Goal: Task Accomplishment & Management: Use online tool/utility

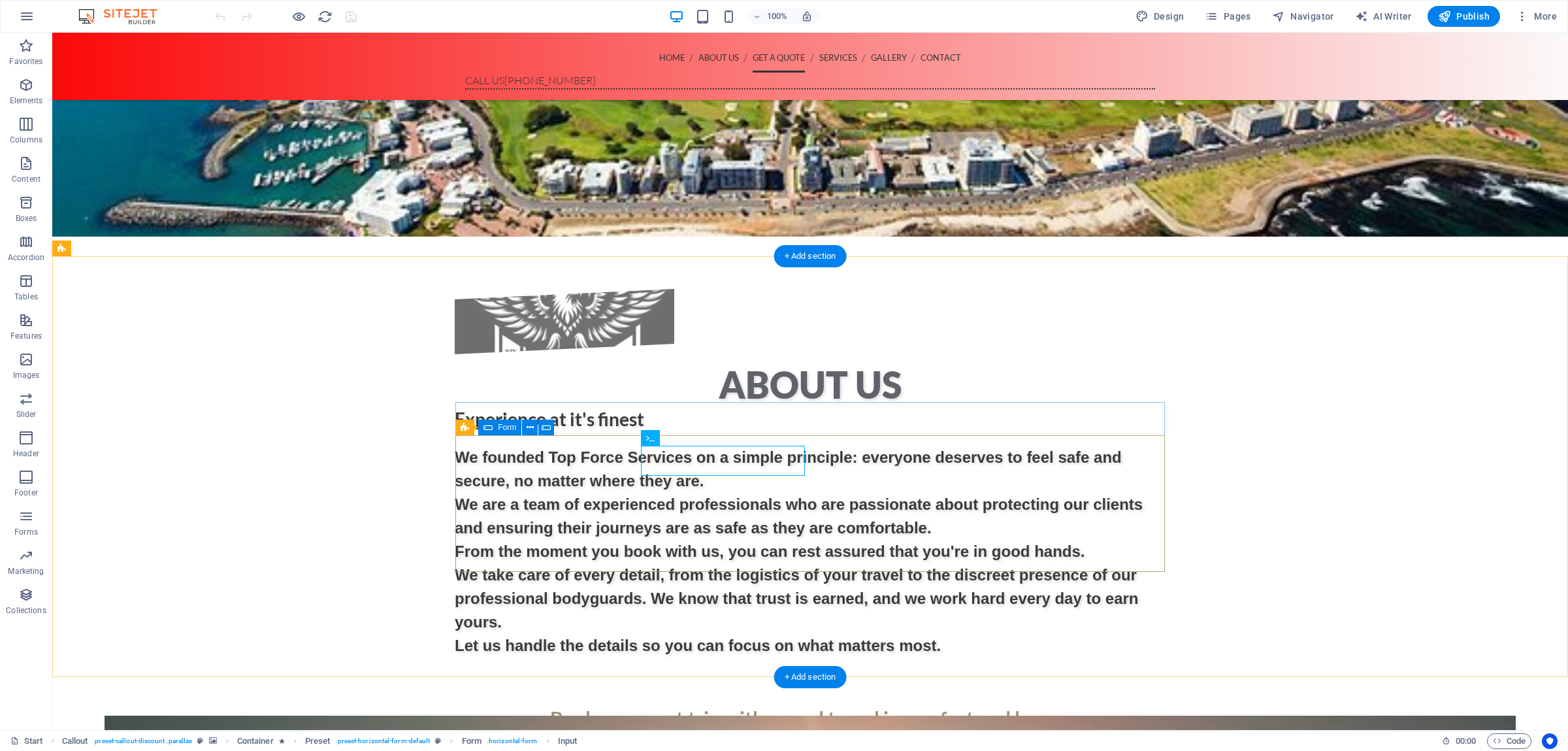
click at [503, 425] on span "Form" at bounding box center [507, 427] width 18 height 8
click at [512, 430] on span "Form" at bounding box center [507, 427] width 18 height 8
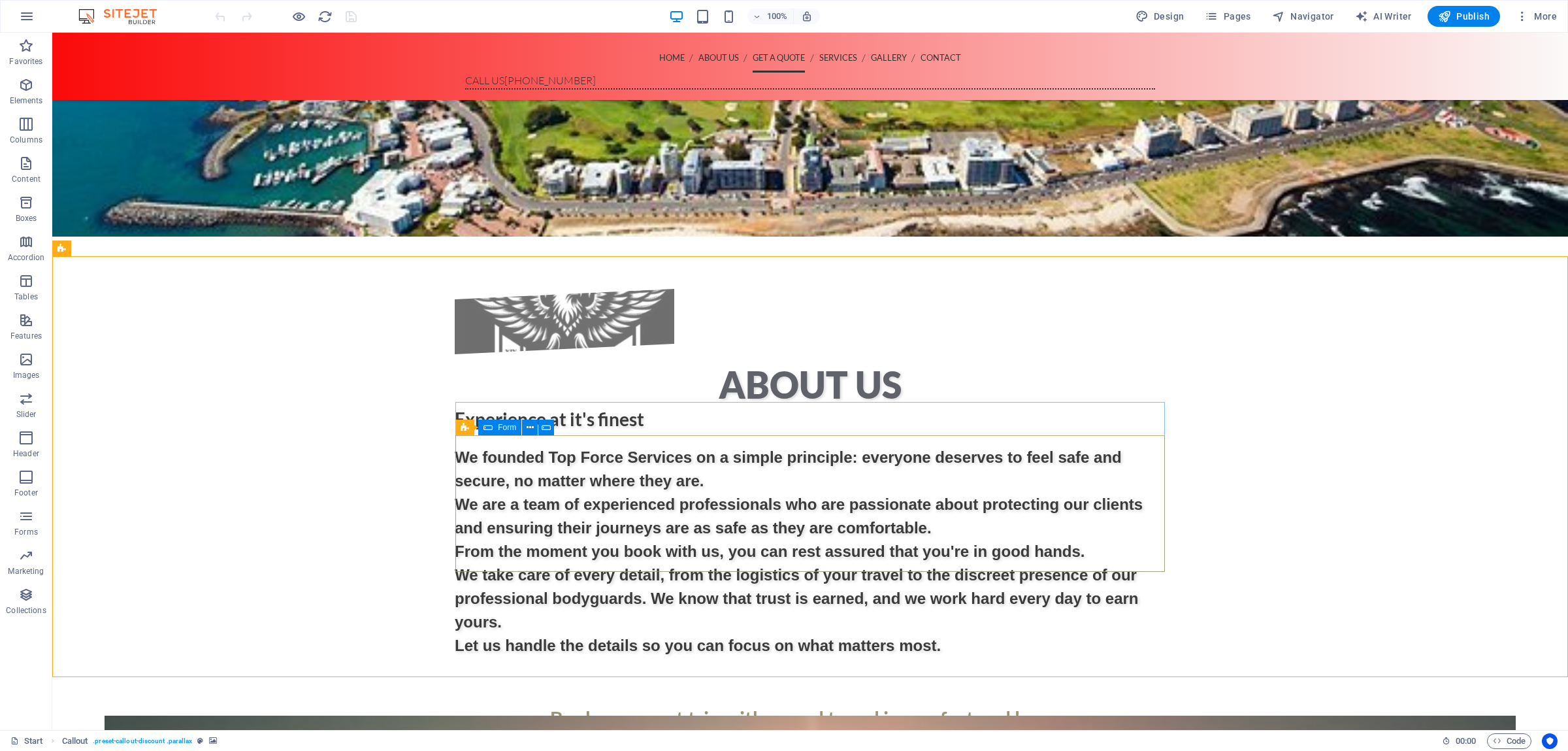
click at [509, 430] on span "Form" at bounding box center [507, 427] width 18 height 8
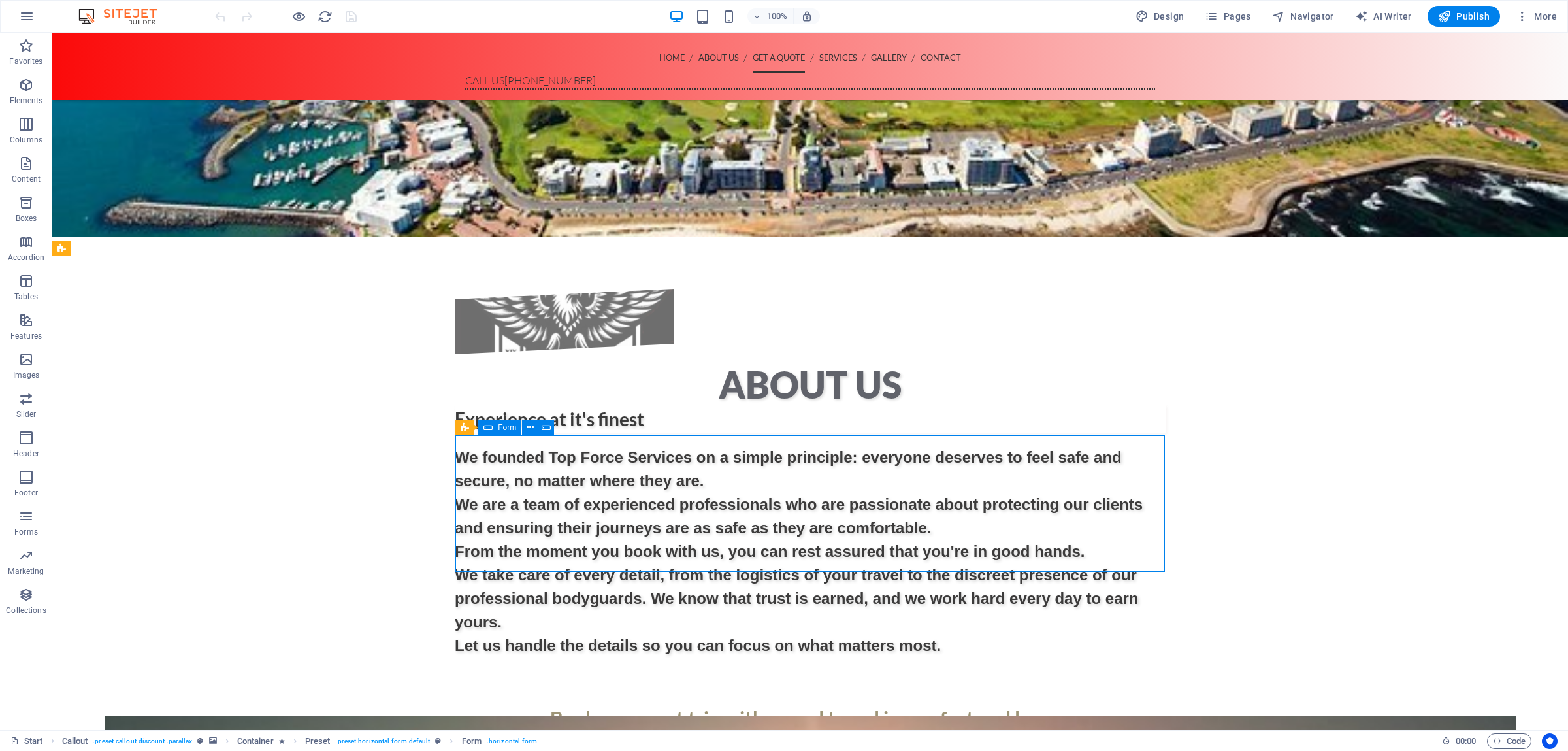
click at [509, 430] on span "Form" at bounding box center [507, 427] width 18 height 8
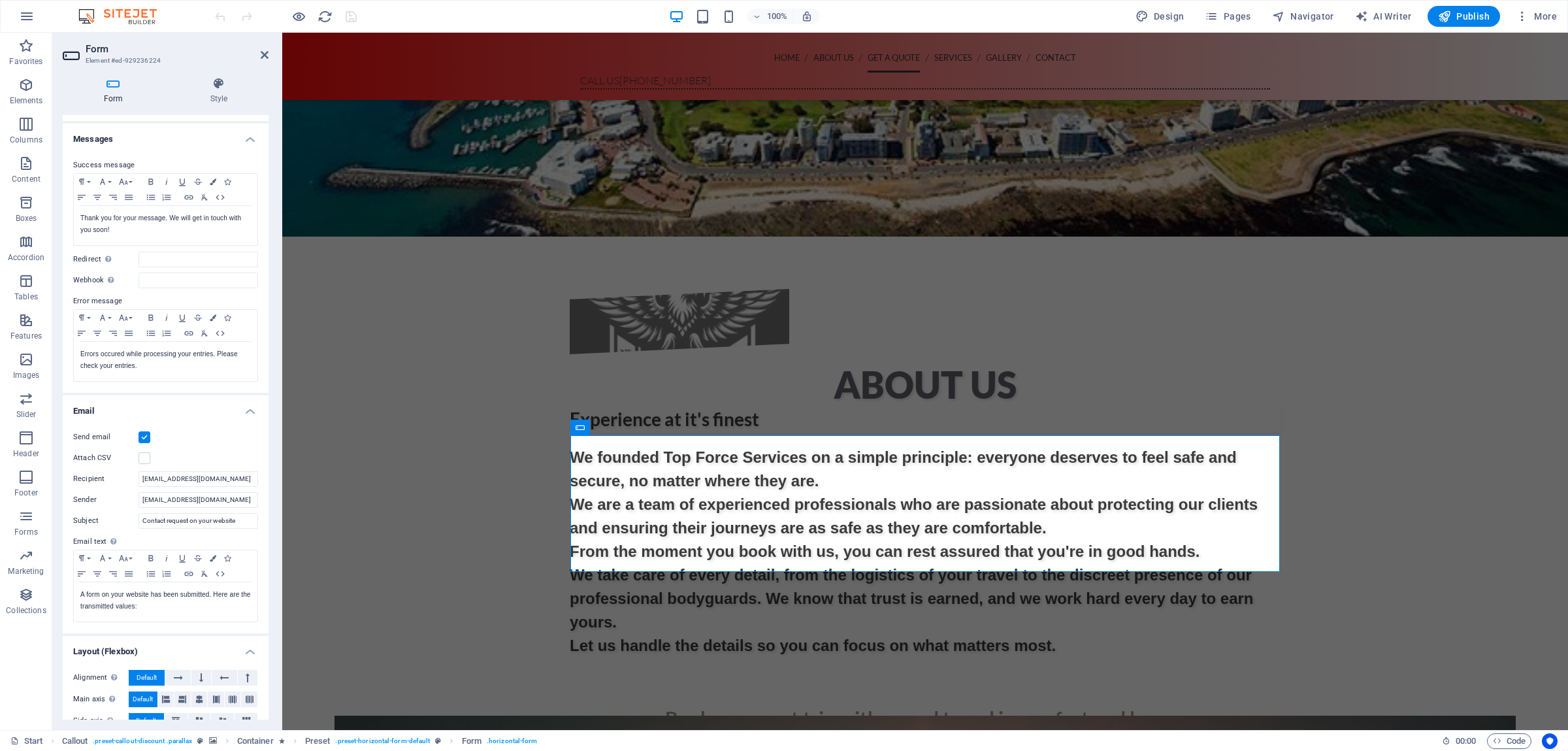
scroll to position [63, 0]
drag, startPoint x: 208, startPoint y: 469, endPoint x: 82, endPoint y: 466, distance: 126.0
click at [138, 466] on input "[EMAIL_ADDRESS][DOMAIN_NAME]" at bounding box center [198, 469] width 120 height 16
paste input "md"
type input "[EMAIL_ADDRESS][DOMAIN_NAME]"
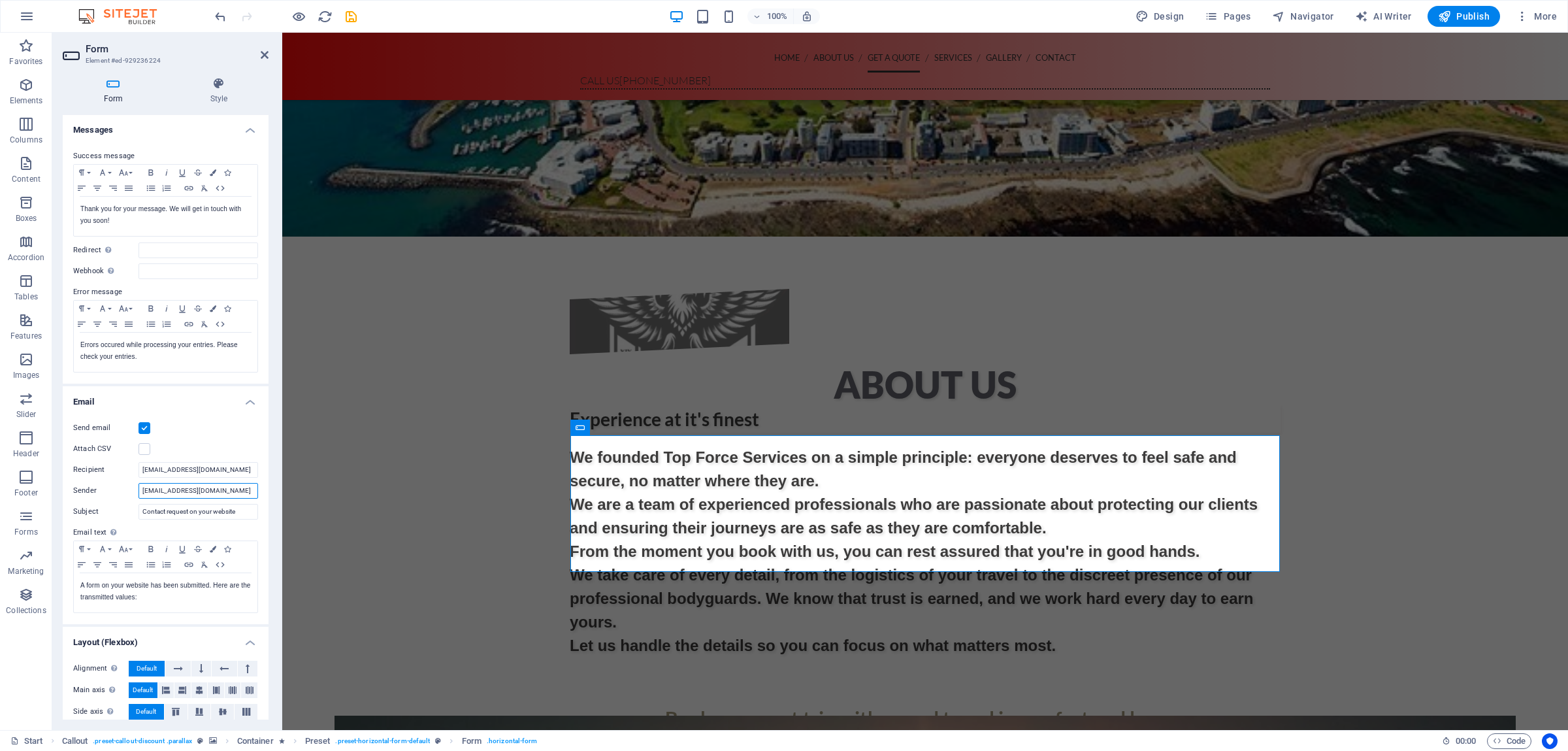
drag, startPoint x: 232, startPoint y: 492, endPoint x: 154, endPoint y: 494, distance: 78.0
click at [138, 489] on input "[EMAIL_ADDRESS][DOMAIN_NAME]" at bounding box center [198, 490] width 120 height 16
paste input "md"
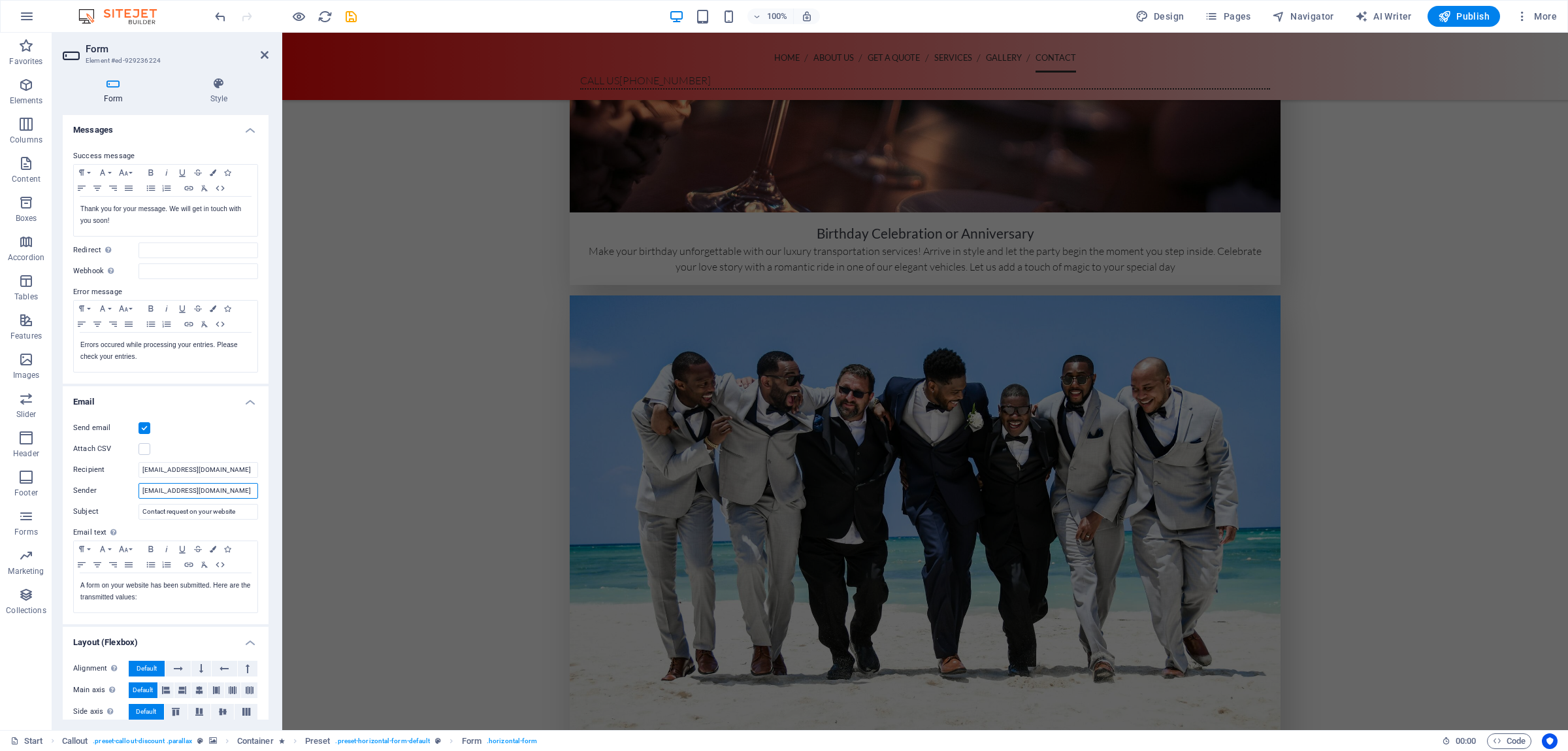
scroll to position [5565, 0]
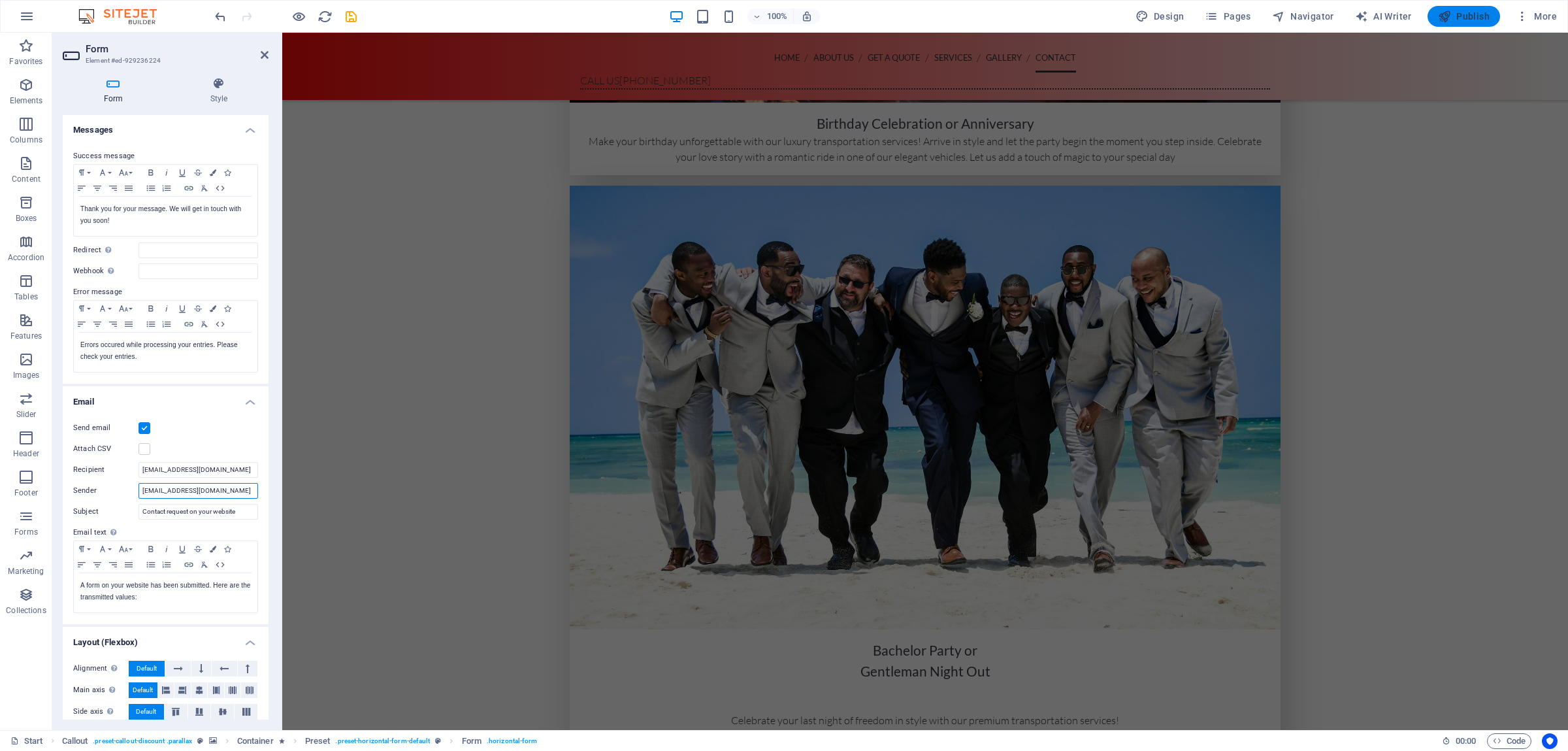
type input "[EMAIL_ADDRESS][DOMAIN_NAME]"
click at [1469, 15] on span "Publish" at bounding box center [1464, 16] width 51 height 13
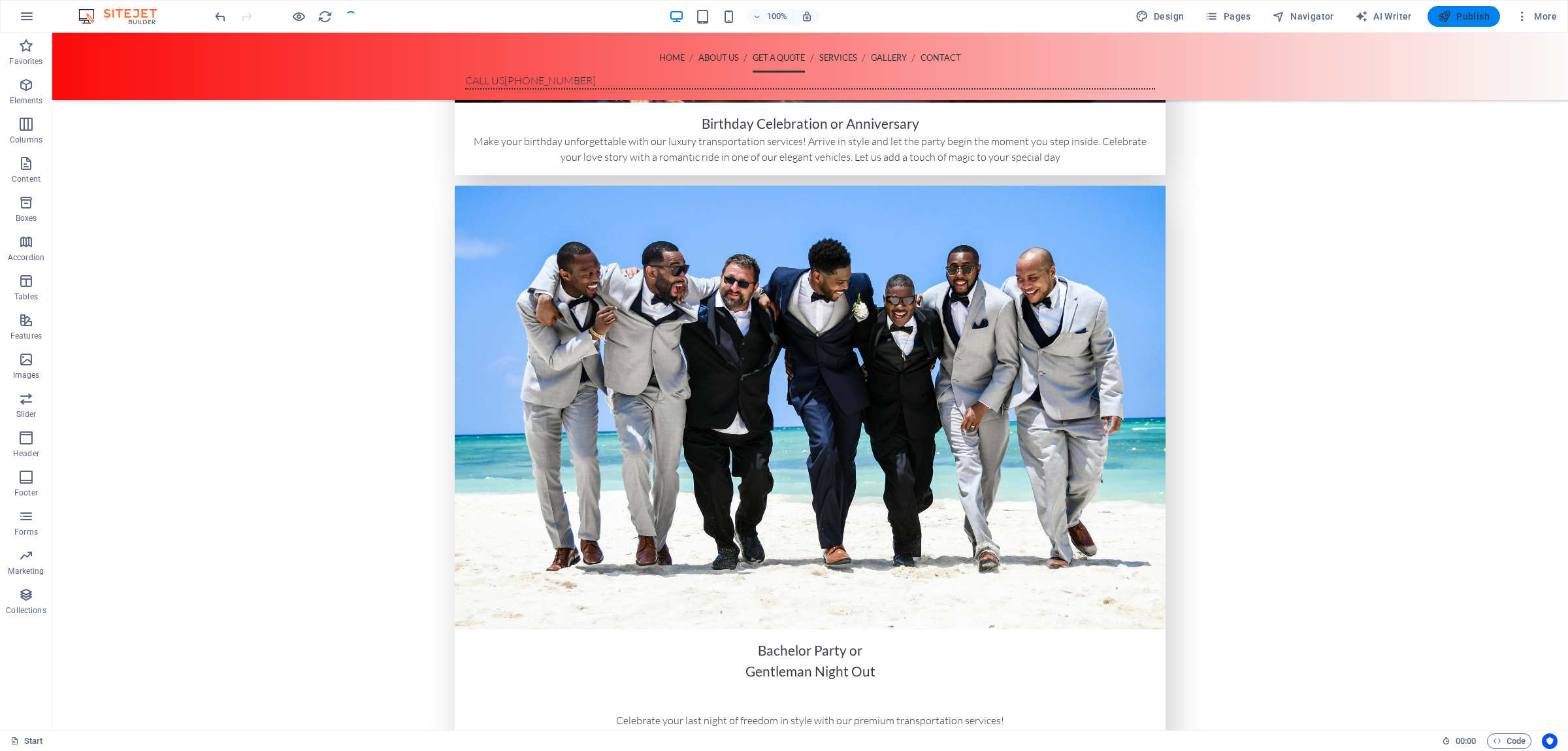
scroll to position [1131, 0]
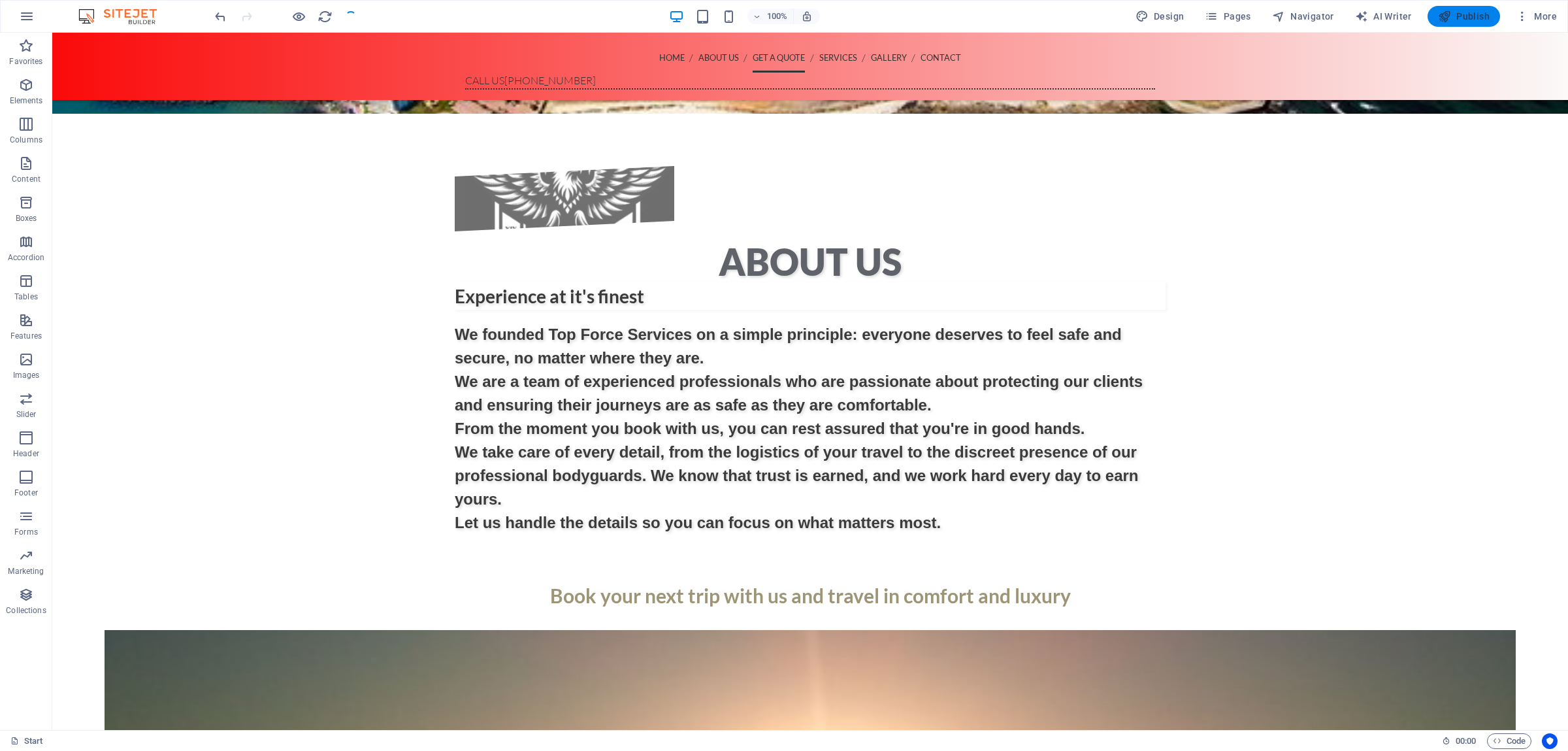
click at [1463, 17] on span "Publish" at bounding box center [1464, 16] width 51 height 13
checkbox input "false"
